Goal: Information Seeking & Learning: Find specific fact

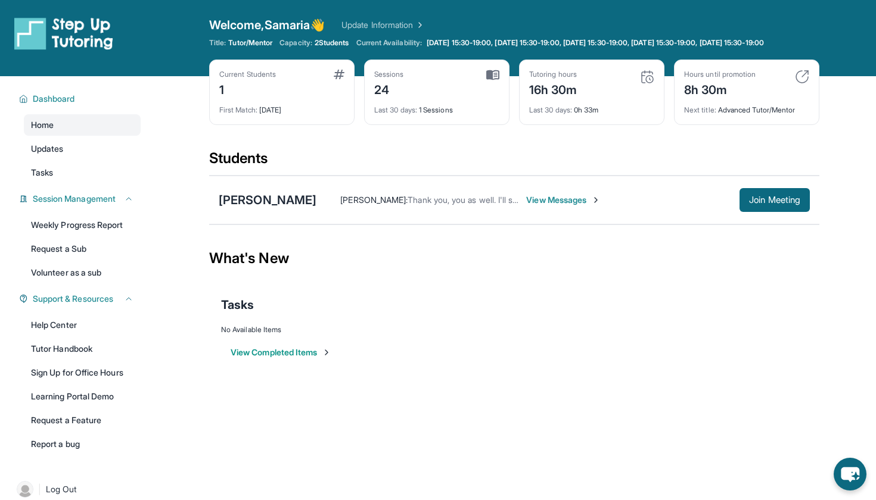
scroll to position [39, 0]
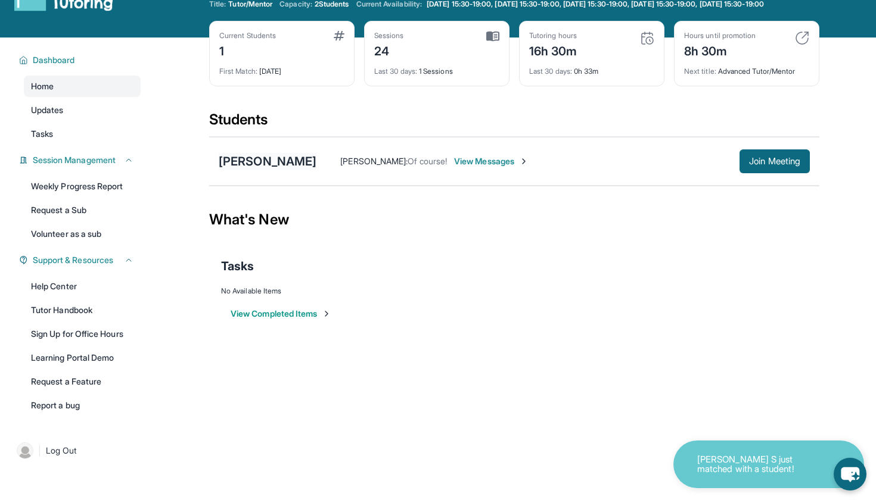
click at [269, 170] on div "[PERSON_NAME]" at bounding box center [268, 161] width 98 height 17
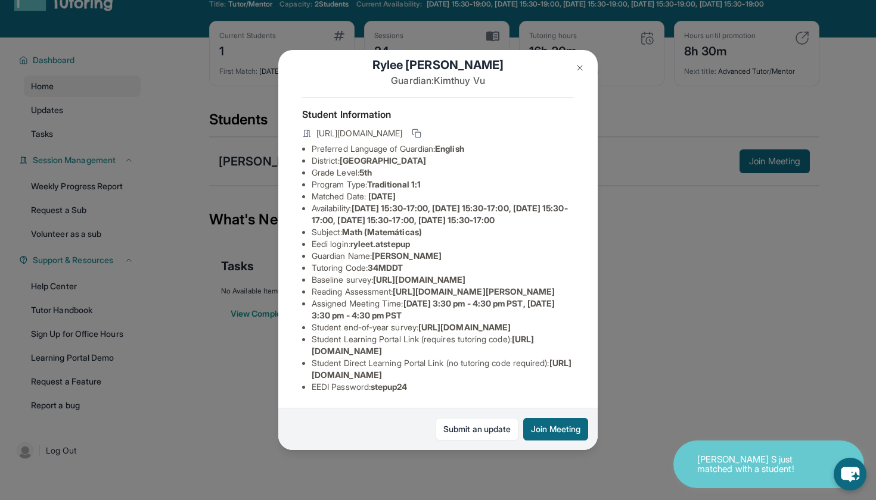
scroll to position [58, 0]
drag, startPoint x: 353, startPoint y: 217, endPoint x: 420, endPoint y: 216, distance: 67.3
click at [420, 238] on li "Eedi login : ryleet.atstepup" at bounding box center [442, 244] width 262 height 12
click at [357, 239] on span "ryleet.atstepup" at bounding box center [380, 244] width 60 height 10
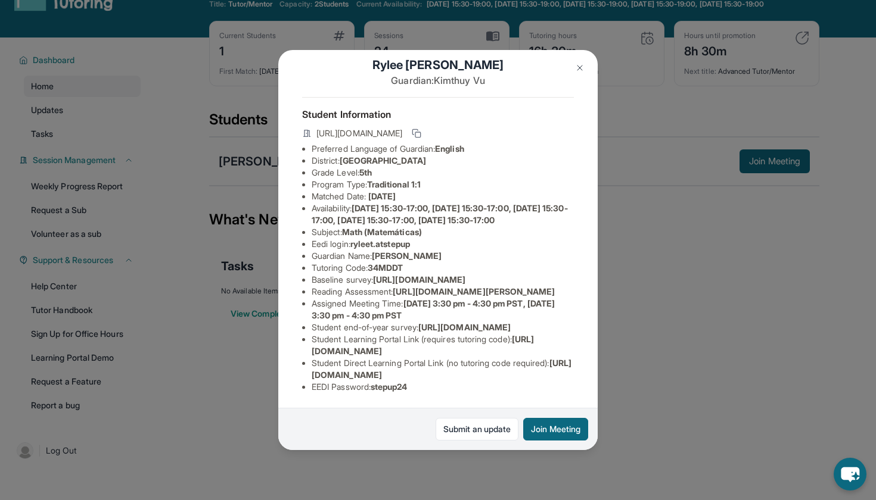
drag, startPoint x: 356, startPoint y: 216, endPoint x: 418, endPoint y: 215, distance: 62.0
click at [410, 239] on span "ryleet.atstepup" at bounding box center [380, 244] width 60 height 10
copy li "ryleet.atstepup"
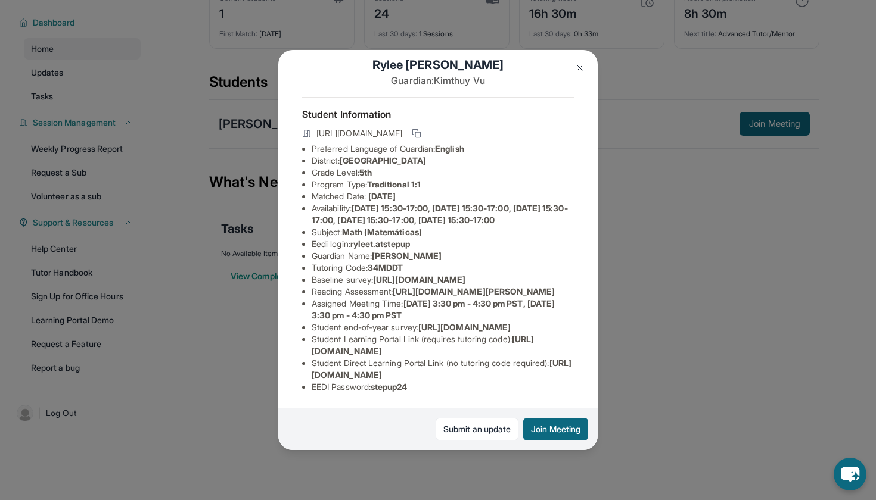
scroll to position [136, 0]
drag, startPoint x: 377, startPoint y: 388, endPoint x: 420, endPoint y: 388, distance: 42.9
click at [420, 388] on li "EEDI Password : stepup24" at bounding box center [442, 387] width 262 height 12
copy li "stepup24"
click at [578, 70] on img at bounding box center [580, 68] width 10 height 10
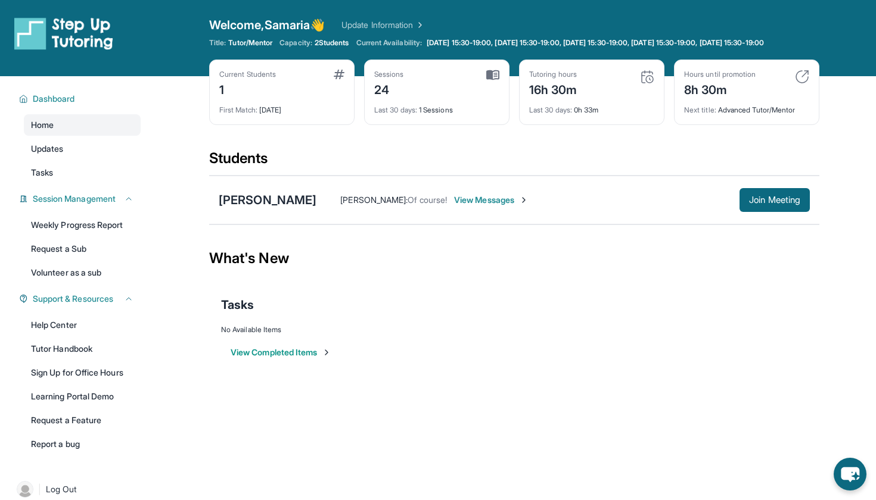
scroll to position [0, 0]
click at [73, 160] on link "Updates" at bounding box center [82, 148] width 117 height 21
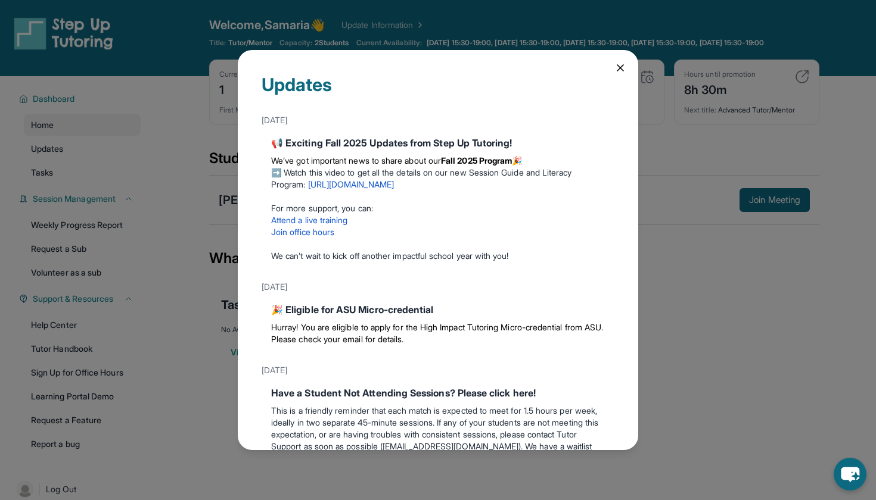
click at [622, 67] on icon at bounding box center [620, 68] width 12 height 12
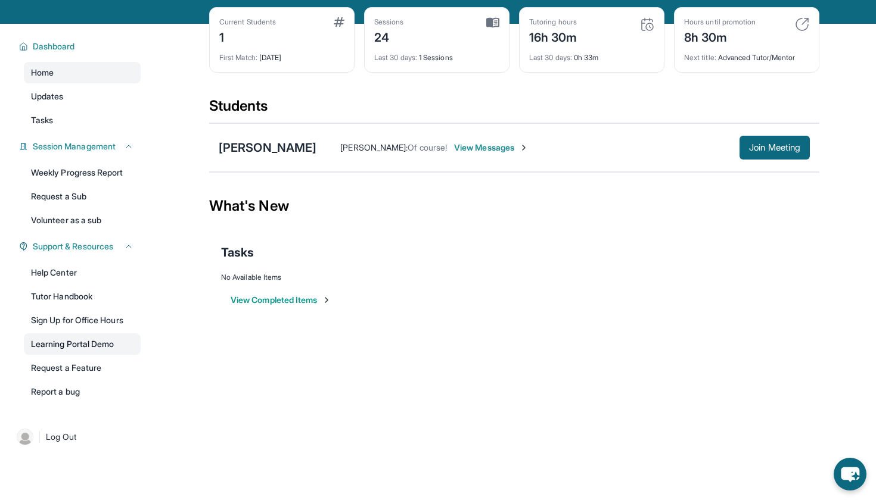
scroll to position [54, 0]
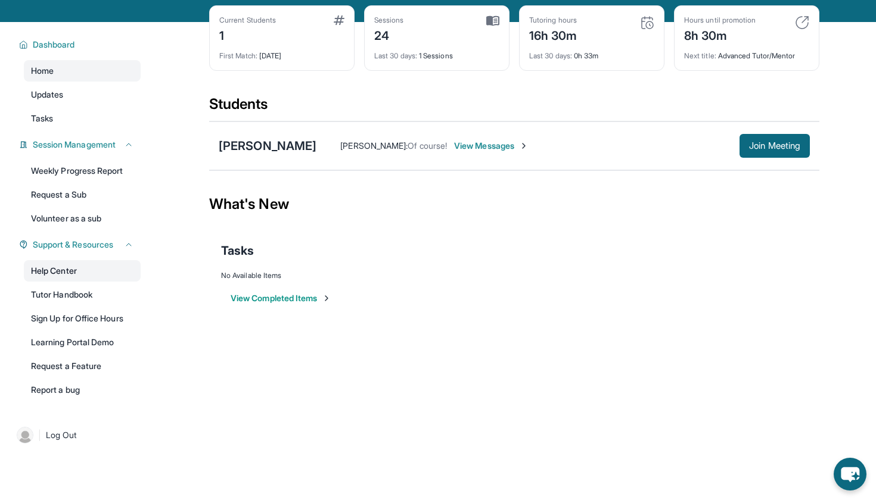
click at [67, 282] on link "Help Center" at bounding box center [82, 270] width 117 height 21
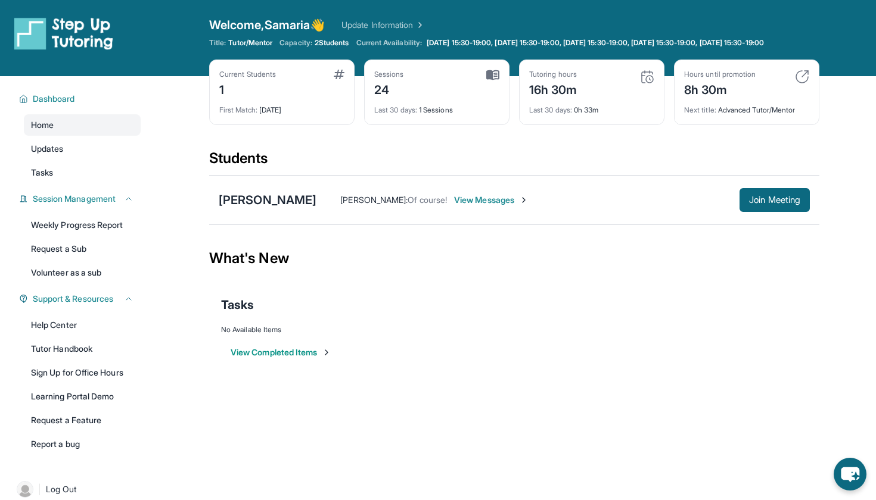
scroll to position [0, 0]
click at [57, 133] on link "Home" at bounding box center [82, 124] width 117 height 21
